Goal: Information Seeking & Learning: Learn about a topic

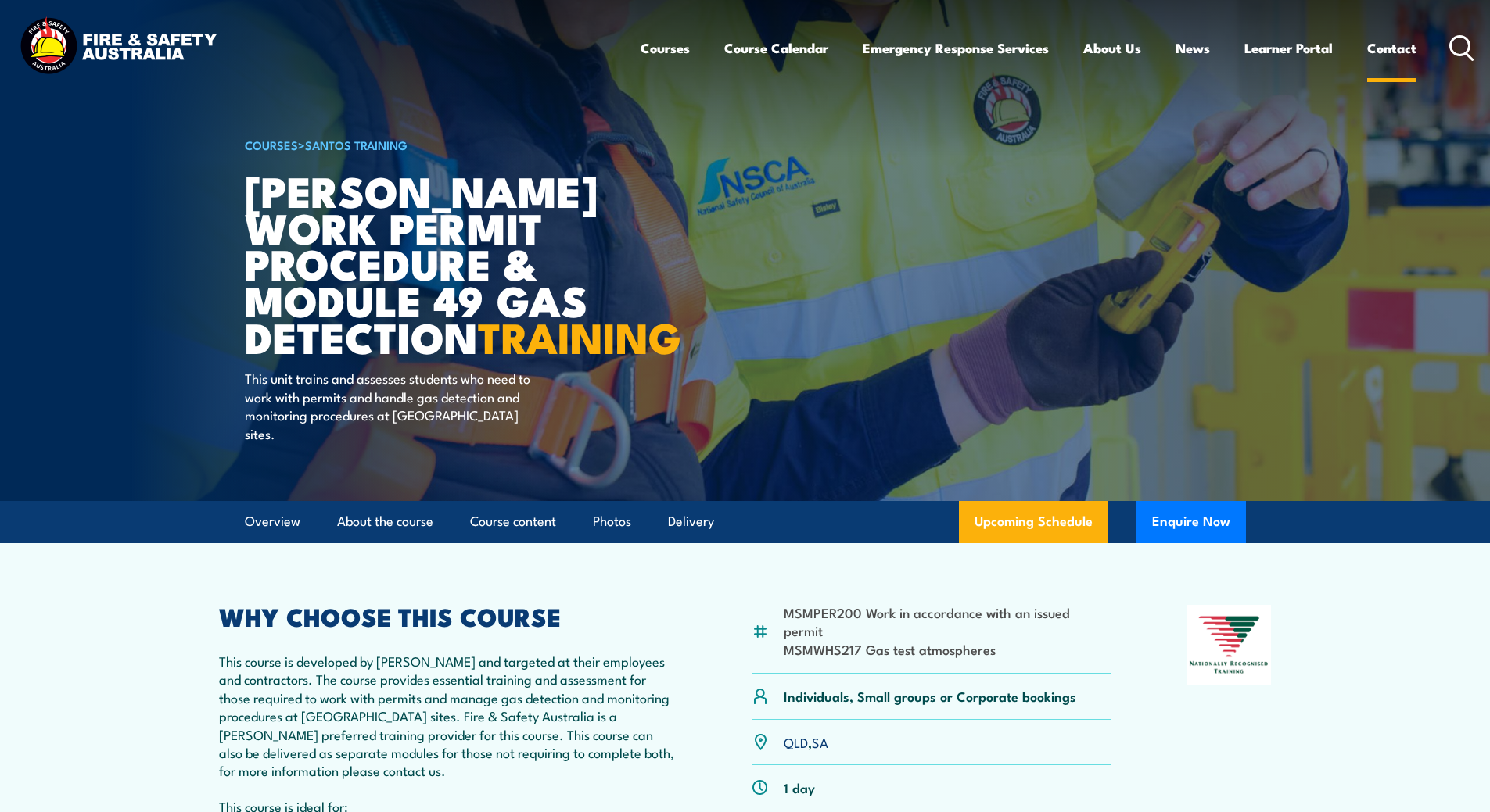
click at [1379, 47] on link "Contact" at bounding box center [1392, 48] width 49 height 42
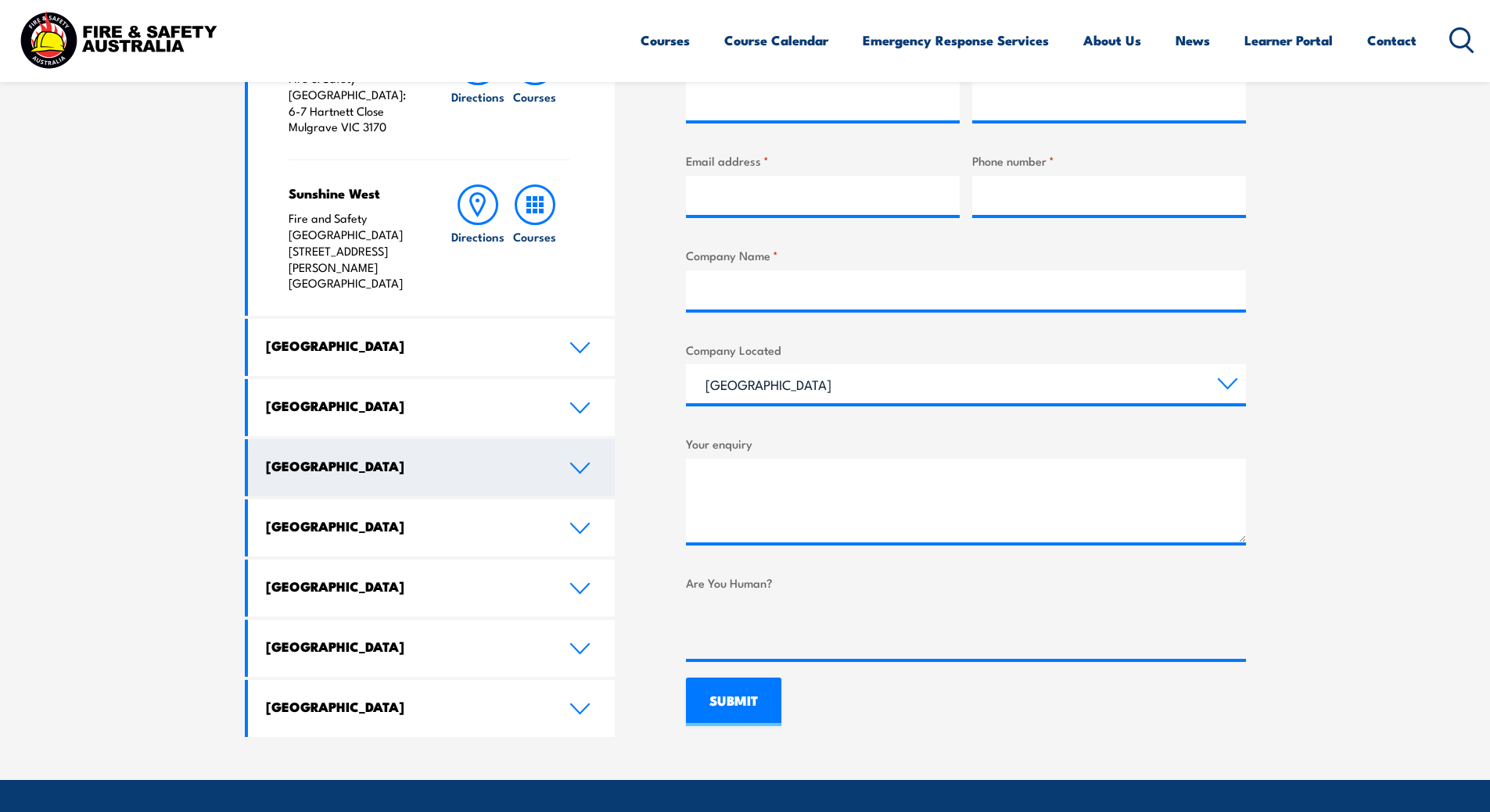
scroll to position [704, 0]
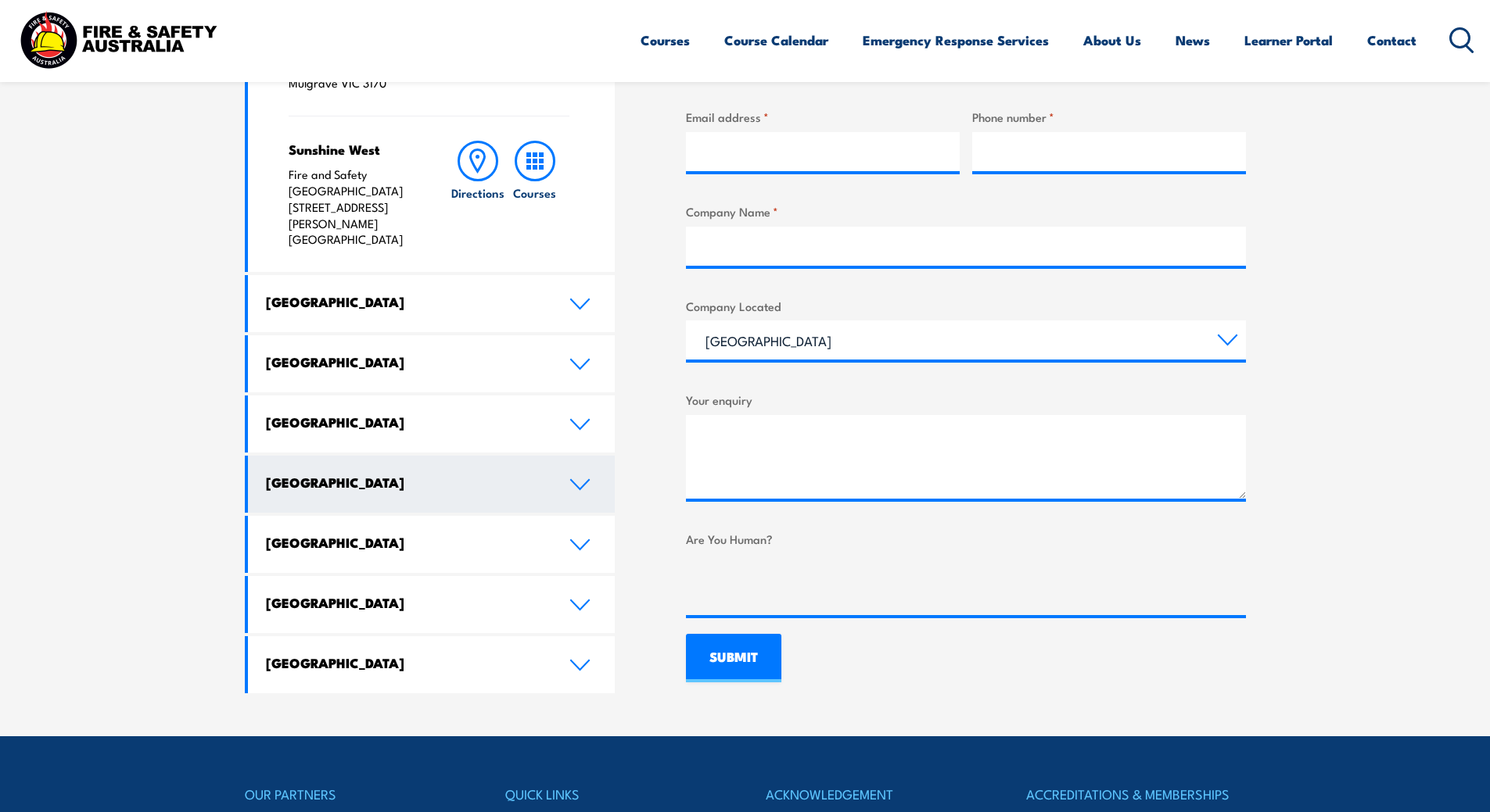
click at [576, 478] on icon at bounding box center [580, 484] width 21 height 13
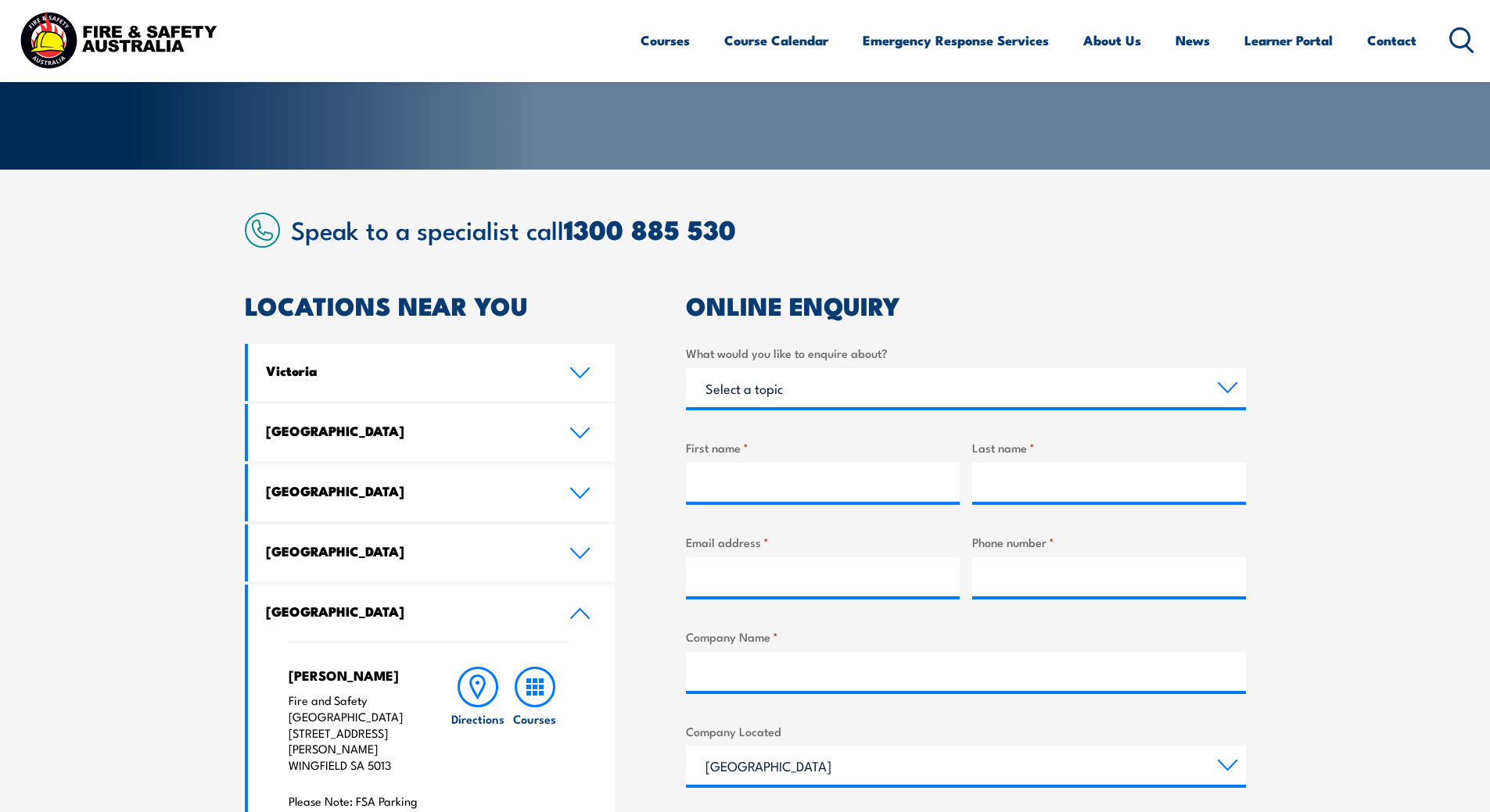
scroll to position [235, 0]
